Goal: Transaction & Acquisition: Download file/media

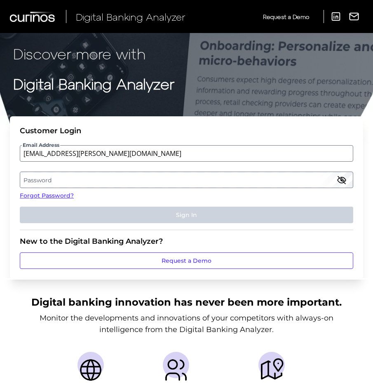
click at [26, 184] on label "Password" at bounding box center [186, 179] width 332 height 15
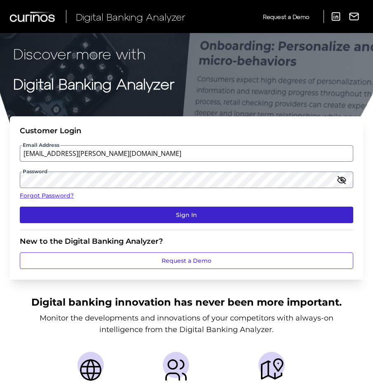
click at [115, 214] on button "Sign In" at bounding box center [186, 214] width 333 height 16
click at [210, 212] on button "Sign In" at bounding box center [186, 214] width 333 height 16
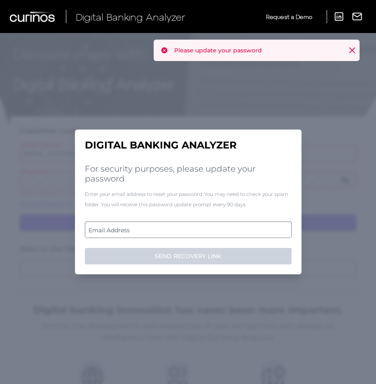
click at [129, 228] on label "Email Address" at bounding box center [188, 229] width 206 height 15
click at [129, 228] on input "email" at bounding box center [188, 229] width 207 height 16
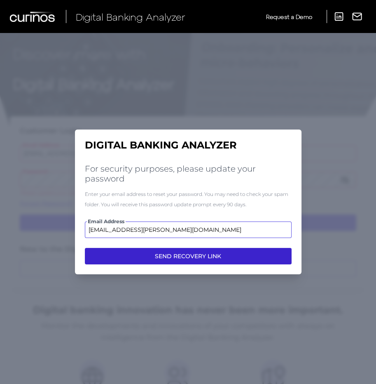
type input "[EMAIL_ADDRESS][PERSON_NAME][DOMAIN_NAME]"
click at [151, 253] on button "SEND RECOVERY LINK" at bounding box center [188, 256] width 207 height 16
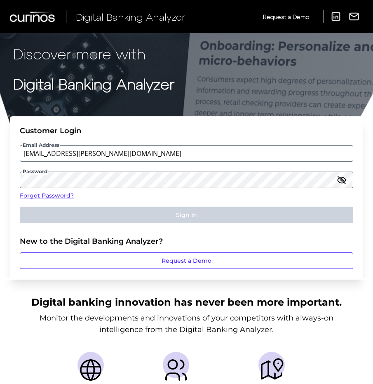
click at [340, 182] on icon "button" at bounding box center [341, 180] width 8 height 6
click at [341, 182] on icon "button" at bounding box center [341, 180] width 8 height 6
click at [107, 150] on input "[EMAIL_ADDRESS][PERSON_NAME][DOMAIN_NAME]" at bounding box center [186, 153] width 333 height 16
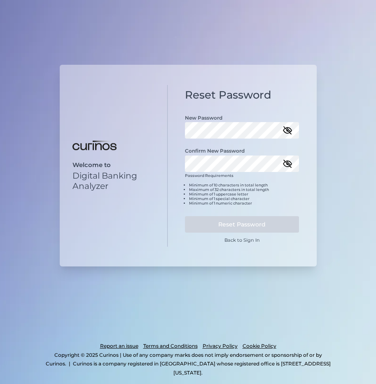
click at [284, 127] on icon "button" at bounding box center [287, 129] width 7 height 7
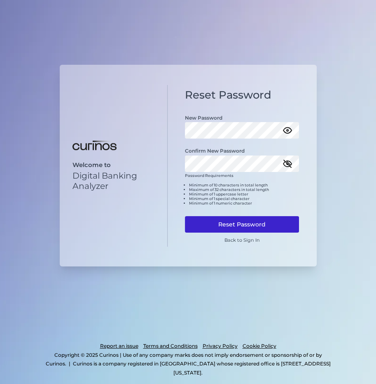
click at [240, 220] on button "Reset Password" at bounding box center [242, 224] width 114 height 16
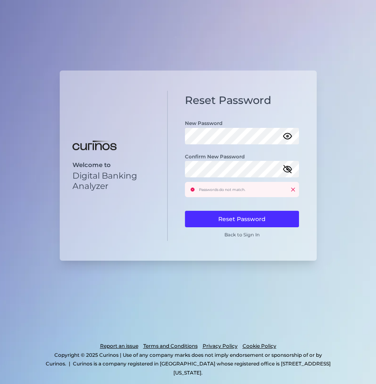
click at [285, 170] on icon "button" at bounding box center [288, 169] width 10 height 10
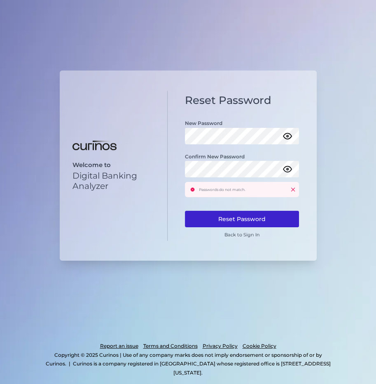
click at [218, 214] on button "Reset Password" at bounding box center [242, 219] width 114 height 16
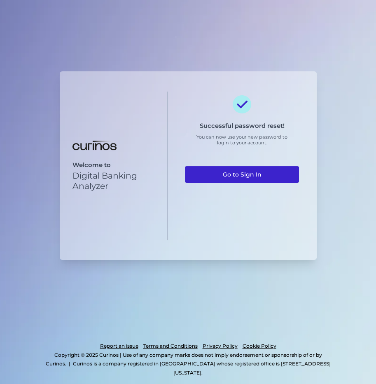
click at [253, 171] on link "Go to Sign In" at bounding box center [242, 174] width 114 height 16
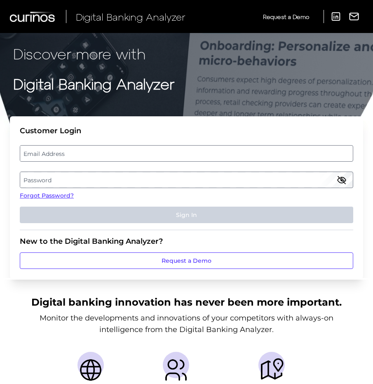
click at [82, 149] on label "Email Address" at bounding box center [186, 153] width 332 height 15
click at [82, 149] on input "email" at bounding box center [186, 153] width 333 height 16
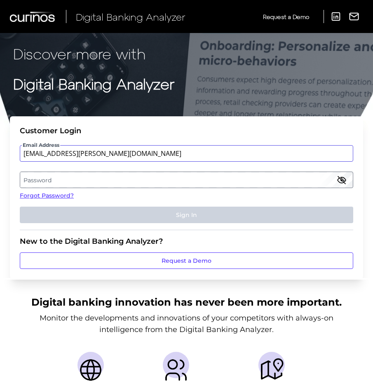
type input "missy.stewart@td.com"
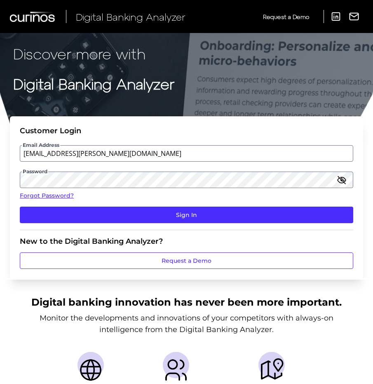
click at [122, 205] on fieldset "Customer Login Email Address missy.stewart@td.com Password Forgot Password? Sig…" at bounding box center [186, 178] width 333 height 104
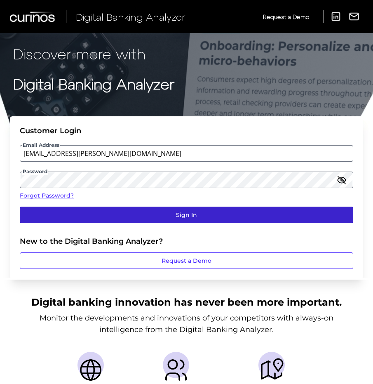
click at [126, 211] on button "Sign In" at bounding box center [186, 214] width 333 height 16
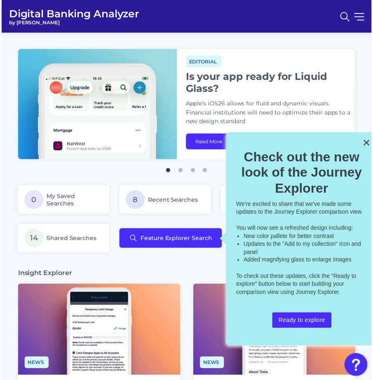
scroll to position [0, 2]
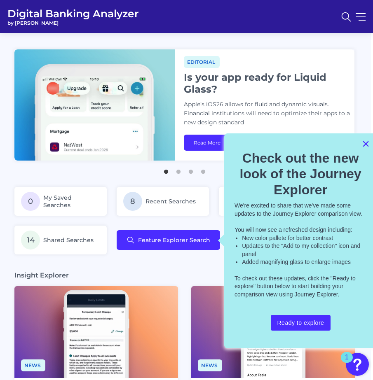
click at [365, 142] on button "×" at bounding box center [366, 143] width 8 height 13
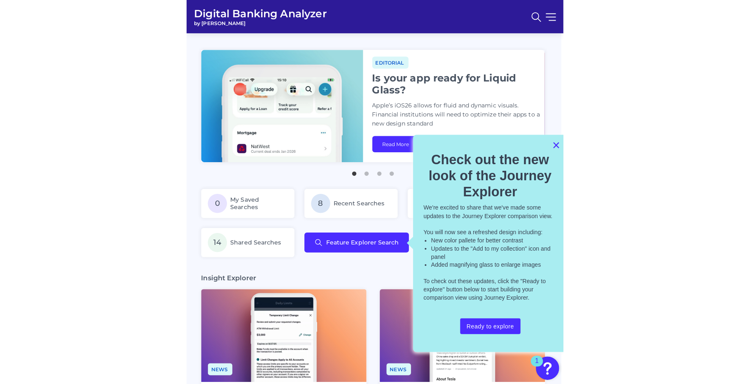
scroll to position [0, 0]
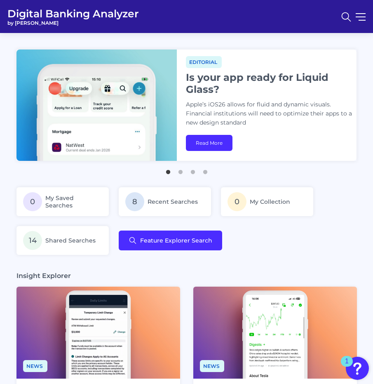
click at [360, 23] on nav at bounding box center [351, 16] width 29 height 19
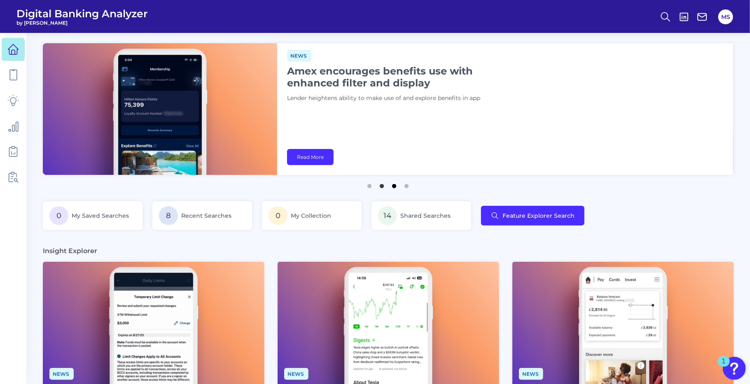
click at [376, 186] on button "3" at bounding box center [395, 184] width 8 height 8
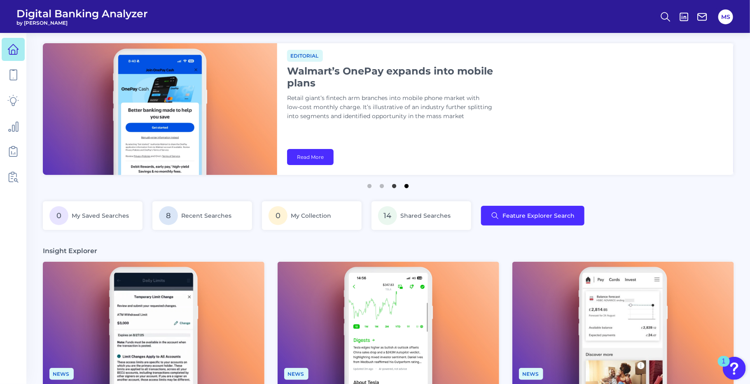
click at [376, 182] on button "4" at bounding box center [407, 184] width 8 height 8
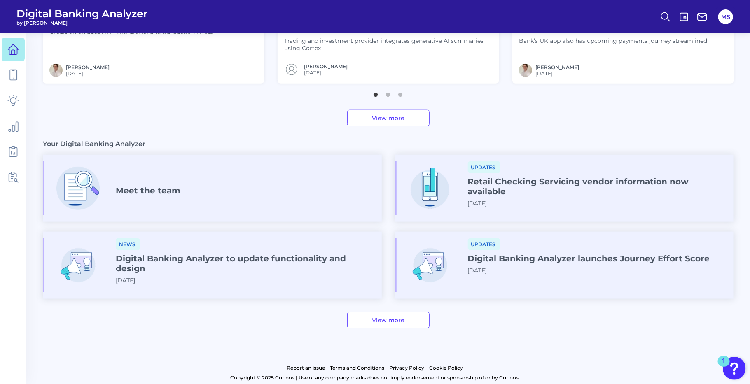
scroll to position [378, 0]
click at [11, 173] on icon at bounding box center [14, 177] width 7 height 10
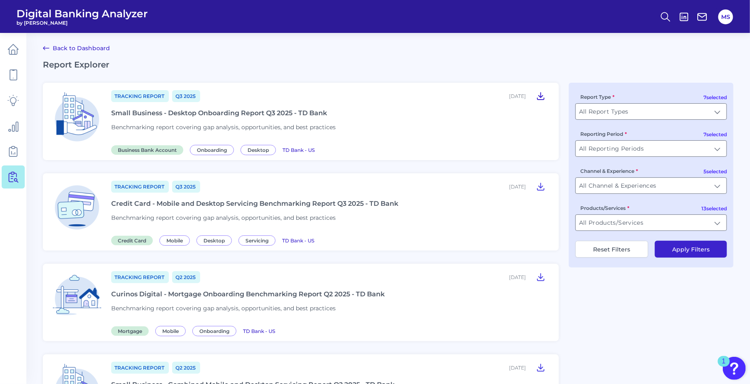
click at [376, 98] on icon at bounding box center [541, 96] width 10 height 10
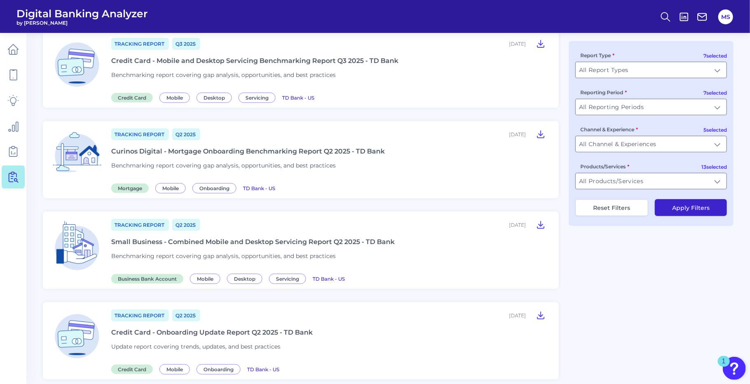
scroll to position [147, 0]
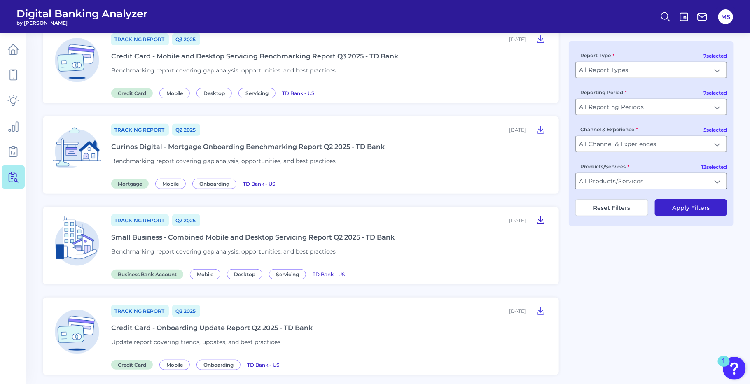
click at [376, 221] on icon at bounding box center [541, 220] width 10 height 10
click at [376, 222] on icon at bounding box center [541, 220] width 10 height 10
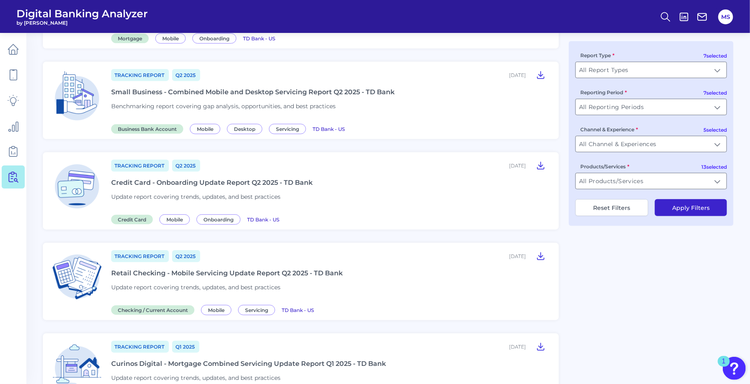
scroll to position [293, 0]
click at [376, 257] on icon at bounding box center [541, 256] width 10 height 10
click at [376, 256] on icon at bounding box center [541, 256] width 10 height 10
click at [138, 277] on div "Retail Checking - Mobile Servicing Update Report Q2 2025 - TD Bank" at bounding box center [227, 273] width 232 height 8
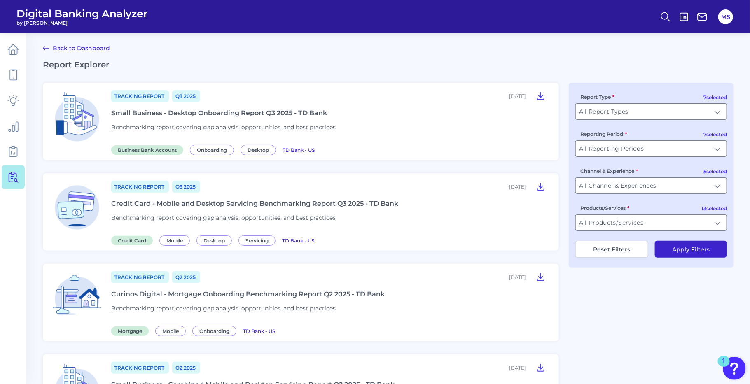
click at [230, 115] on div "Small Business - Desktop Onboarding Report Q3 2025 - TD Bank" at bounding box center [219, 113] width 216 height 8
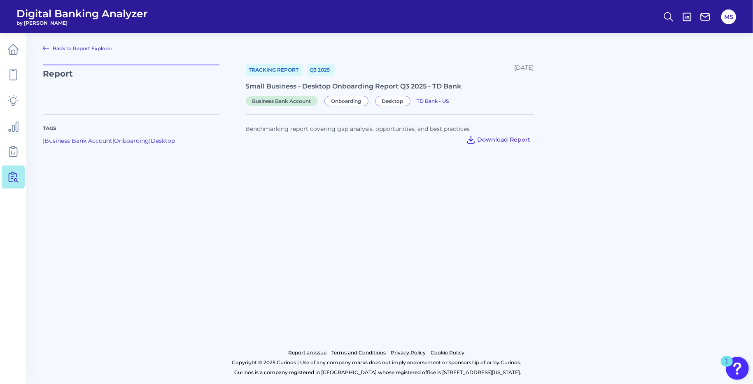
click at [376, 143] on span "Download Report" at bounding box center [504, 139] width 53 height 7
click at [1, 322] on nav at bounding box center [13, 208] width 26 height 351
click at [376, 296] on main "Back to Report Explorer Report Tracking Report Q3 2025 August 27, 2025 Small Bu…" at bounding box center [376, 192] width 753 height 384
